Goal: Transaction & Acquisition: Purchase product/service

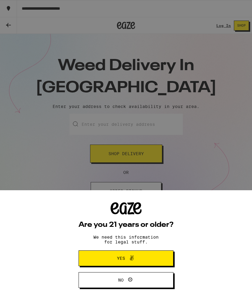
click at [105, 256] on span "Yes" at bounding box center [126, 258] width 46 height 8
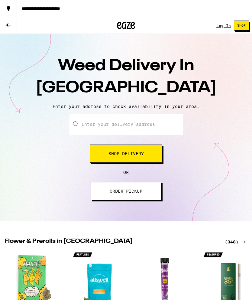
click at [92, 126] on input "Enter your delivery address" at bounding box center [125, 124] width 113 height 21
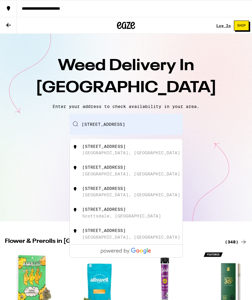
click at [105, 152] on div "[GEOGRAPHIC_DATA], [GEOGRAPHIC_DATA]" at bounding box center [131, 152] width 98 height 5
type input "[STREET_ADDRESS]"
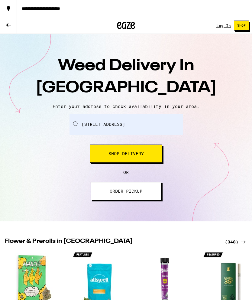
click at [87, 147] on div "Enter your delivery address [STREET_ADDRESS] Shop Delivery" at bounding box center [125, 138] width 113 height 49
click at [109, 154] on span "Shop Delivery" at bounding box center [125, 153] width 35 height 4
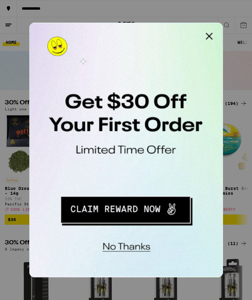
click at [106, 29] on button "Close Modal" at bounding box center [106, 29] width 12 height 12
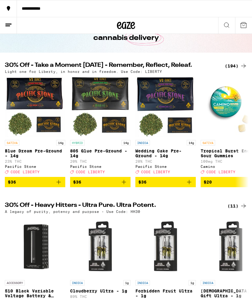
scroll to position [37, 0]
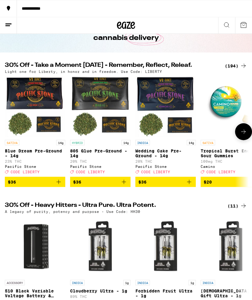
click at [95, 91] on img "Open page for 805 Glue Pre-Ground - 14g from Pacific Stone" at bounding box center [100, 106] width 60 height 60
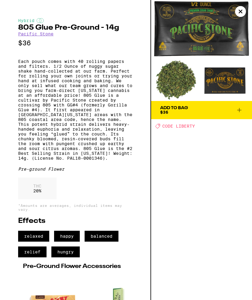
click at [235, 13] on button "Close" at bounding box center [240, 11] width 11 height 11
